Goal: Check status: Check status

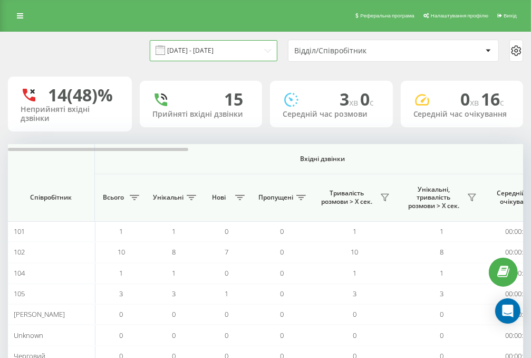
click at [215, 49] on input "[DATE] - [DATE]" at bounding box center [214, 50] width 128 height 21
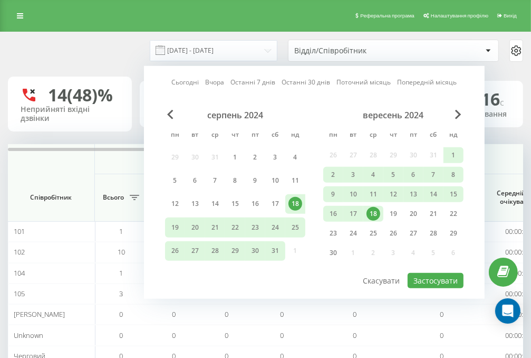
click at [372, 213] on div "18" at bounding box center [374, 214] width 14 height 14
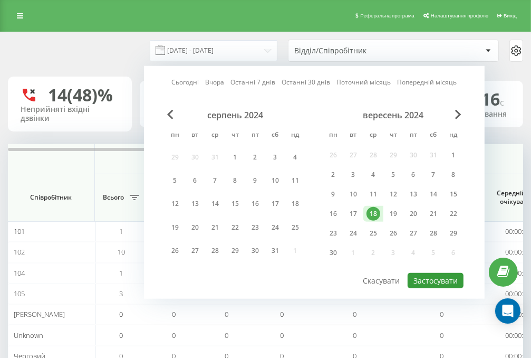
click at [426, 278] on button "Застосувати" at bounding box center [436, 280] width 56 height 15
type input "[DATE] - [DATE]"
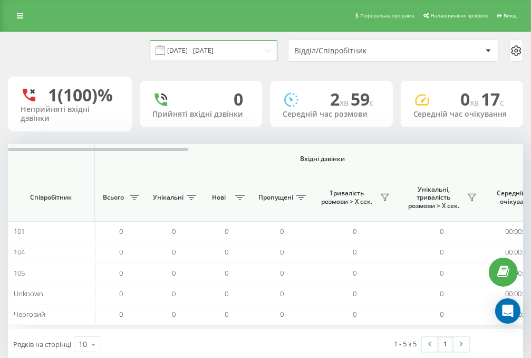
click at [234, 48] on input "[DATE] - [DATE]" at bounding box center [214, 50] width 128 height 21
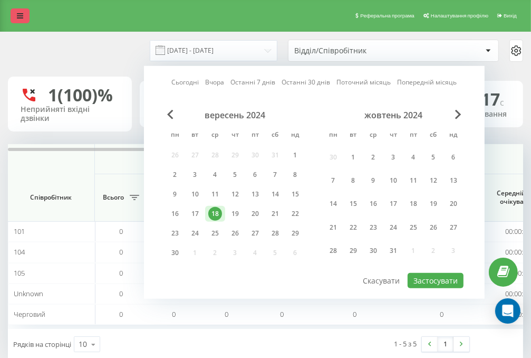
click at [21, 14] on icon at bounding box center [20, 15] width 6 height 7
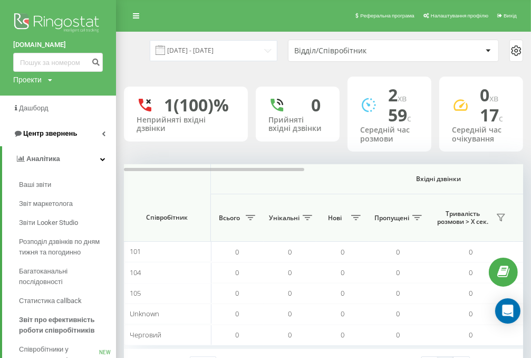
click at [57, 134] on span "Центр звернень" at bounding box center [50, 133] width 54 height 8
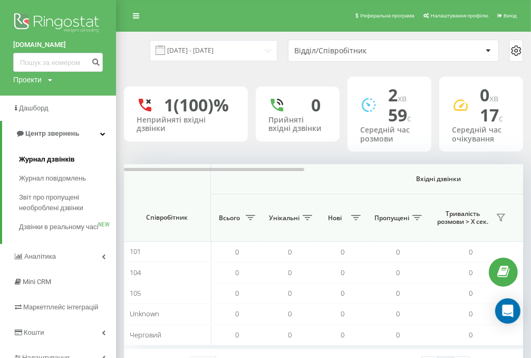
click at [61, 159] on span "Журнал дзвінків" at bounding box center [47, 159] width 56 height 11
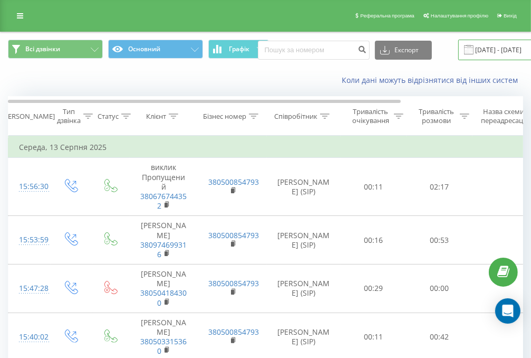
click at [482, 48] on input "[DATE] - [DATE]" at bounding box center [523, 50] width 128 height 21
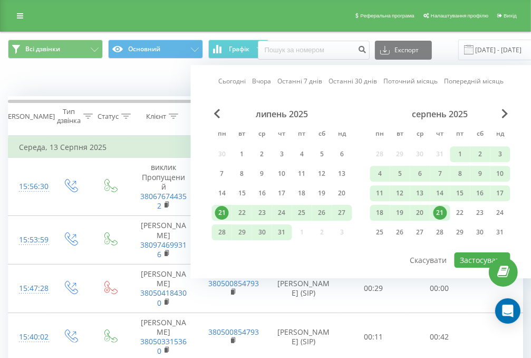
click at [442, 214] on div "21" at bounding box center [441, 213] width 14 height 14
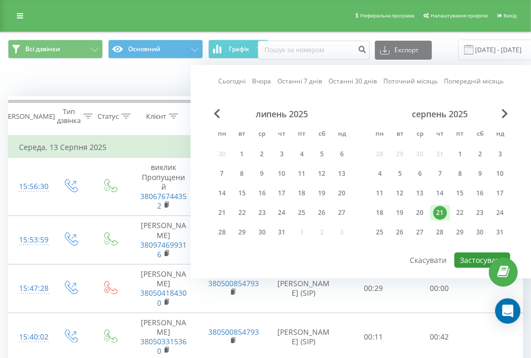
click at [467, 257] on button "Застосувати" at bounding box center [483, 259] width 56 height 15
type input "[DATE] - [DATE]"
